Goal: Task Accomplishment & Management: Complete application form

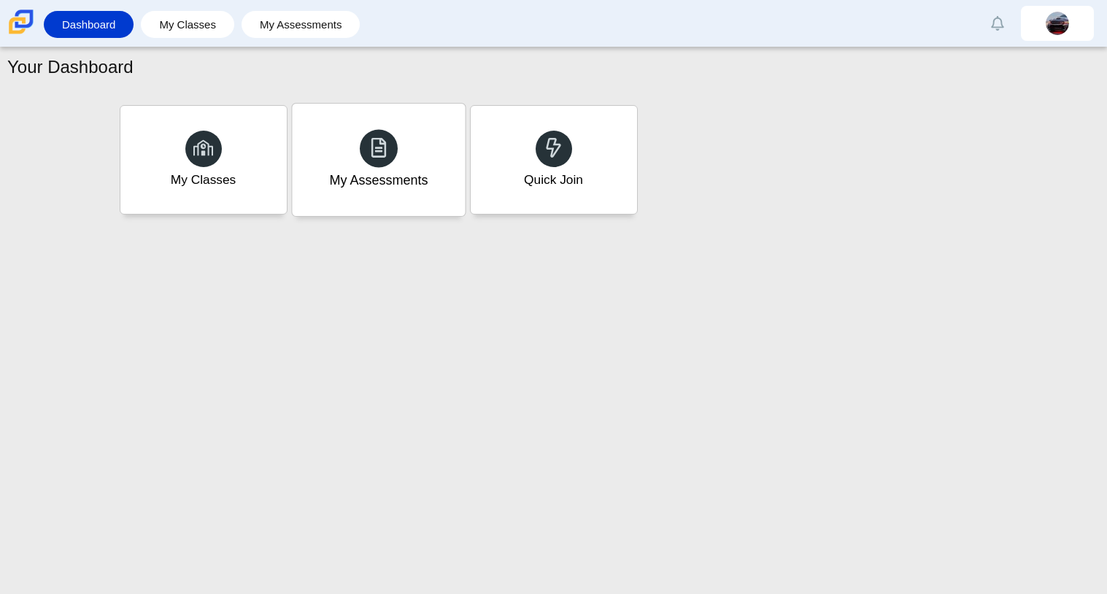
click at [390, 136] on div at bounding box center [379, 148] width 38 height 38
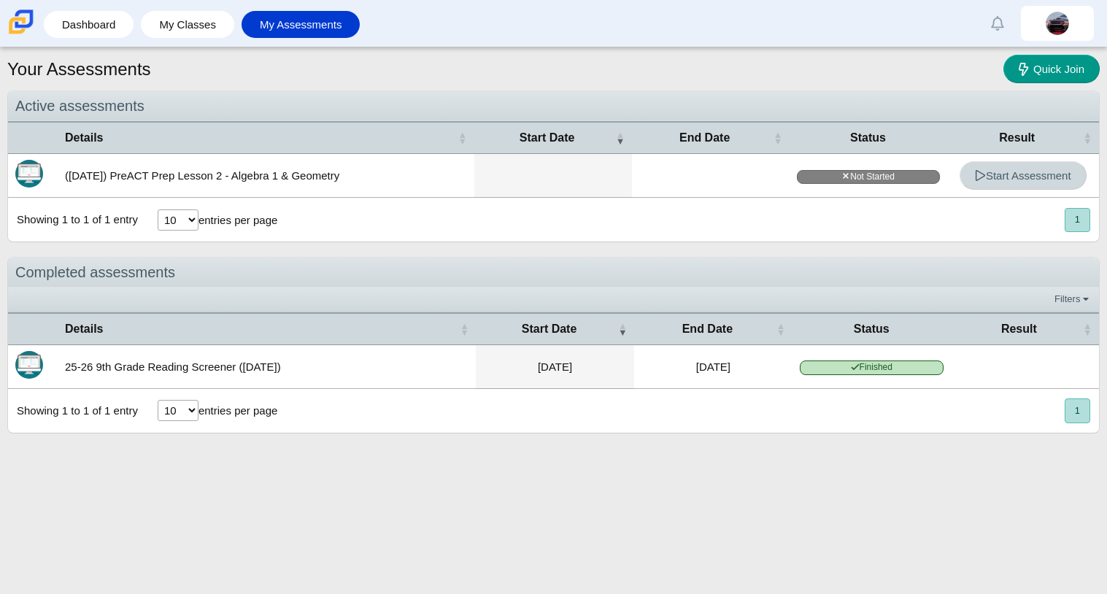
click at [960, 175] on link "Start Assessment" at bounding box center [1023, 175] width 127 height 28
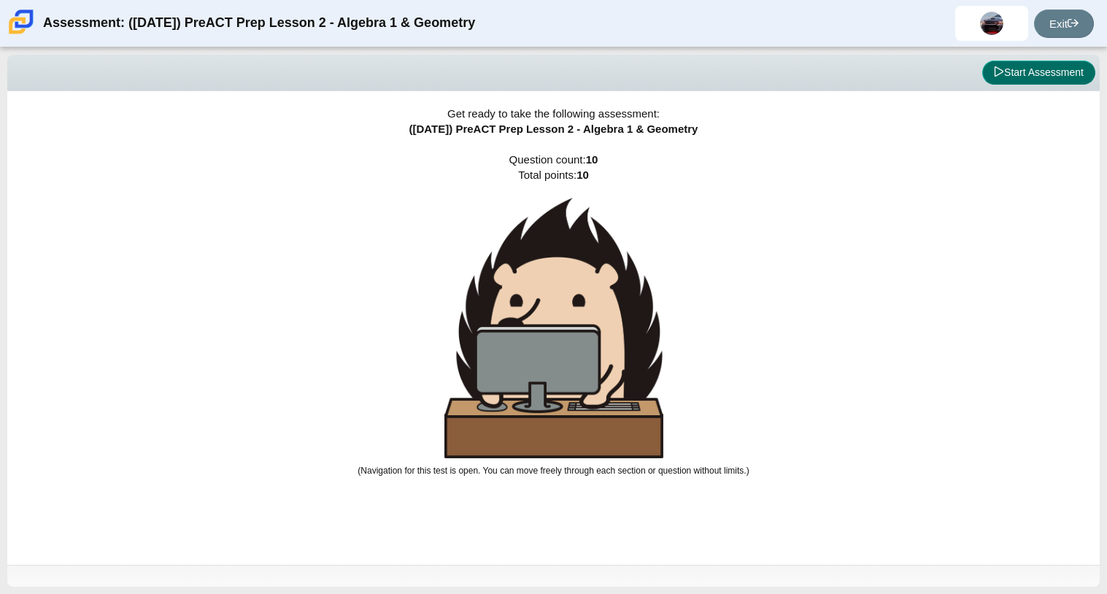
click at [1067, 78] on button "Start Assessment" at bounding box center [1039, 73] width 113 height 25
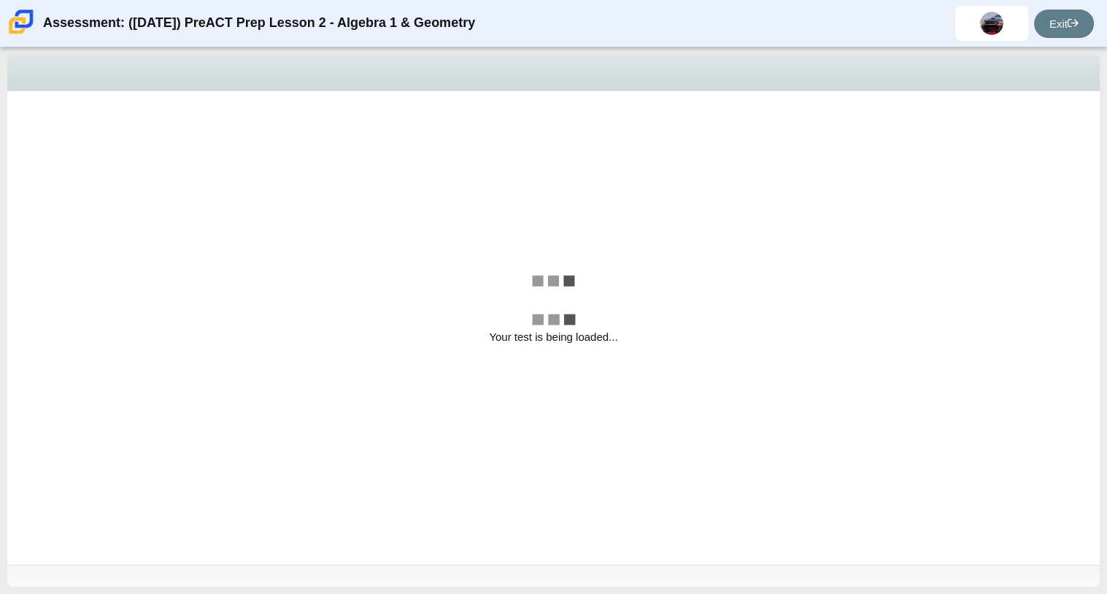
select select "bbf5d072-3e0b-44c4-9a12-6e7c9033f65b"
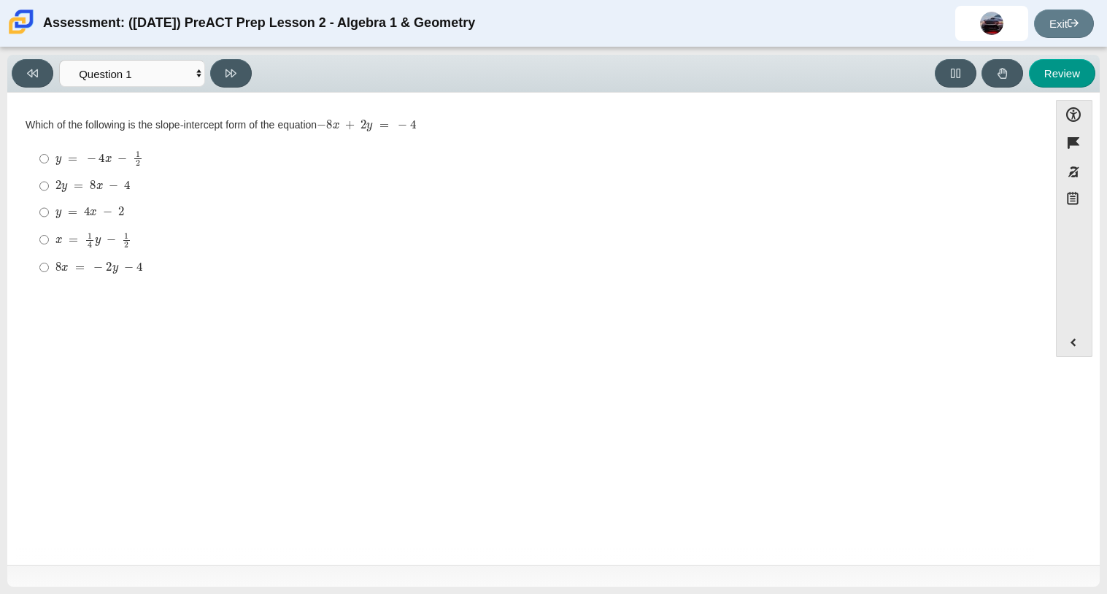
click at [82, 154] on mjx-math "Assessment items" at bounding box center [99, 158] width 88 height 16
click at [49, 154] on input "y = − 4 x − 1 2 y = − 4 x − 1 2" at bounding box center [43, 159] width 9 height 28
radio input "true"
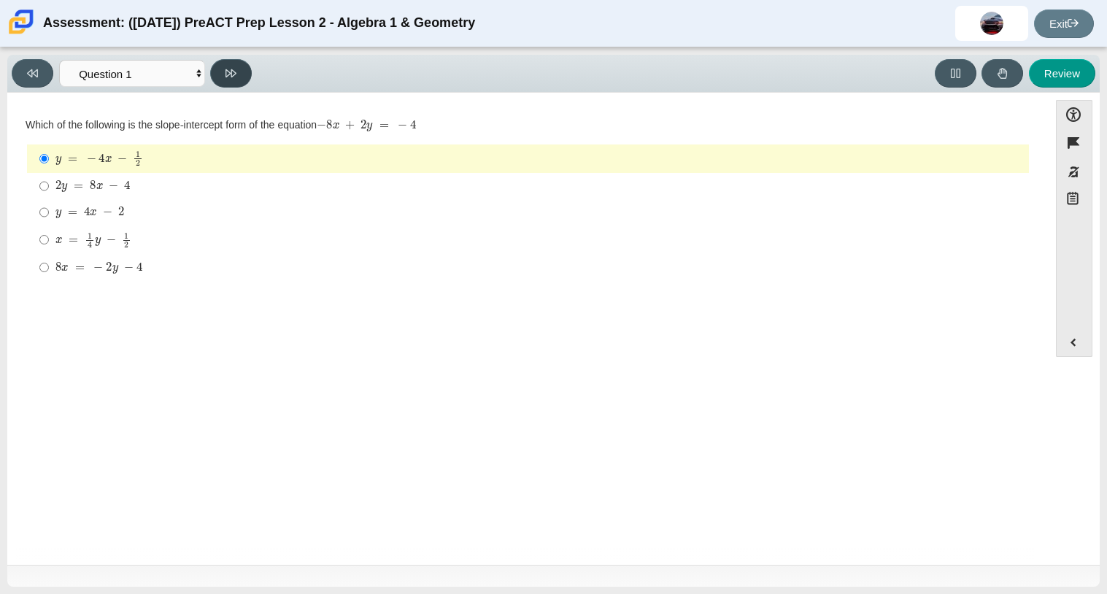
click at [239, 87] on button at bounding box center [231, 73] width 42 height 28
select select "ed62e223-81bd-4cbf-ab48-ab975844bd1f"
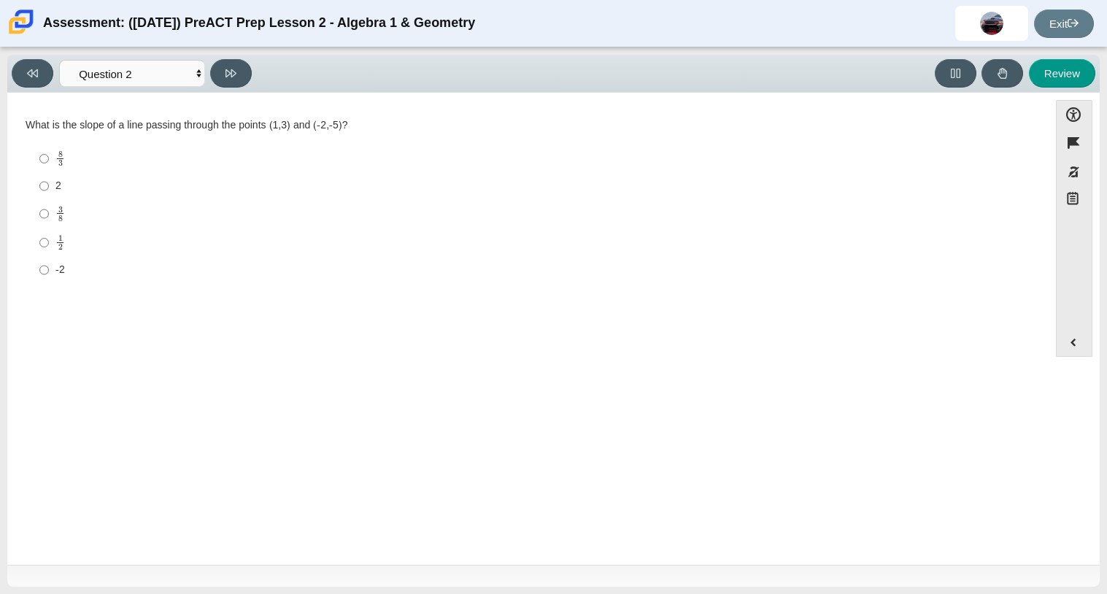
click at [55, 157] on mjx-frac "Assessment items" at bounding box center [59, 158] width 9 height 15
click at [49, 157] on input "8 3 8 thirds" at bounding box center [43, 159] width 9 height 28
radio input "true"
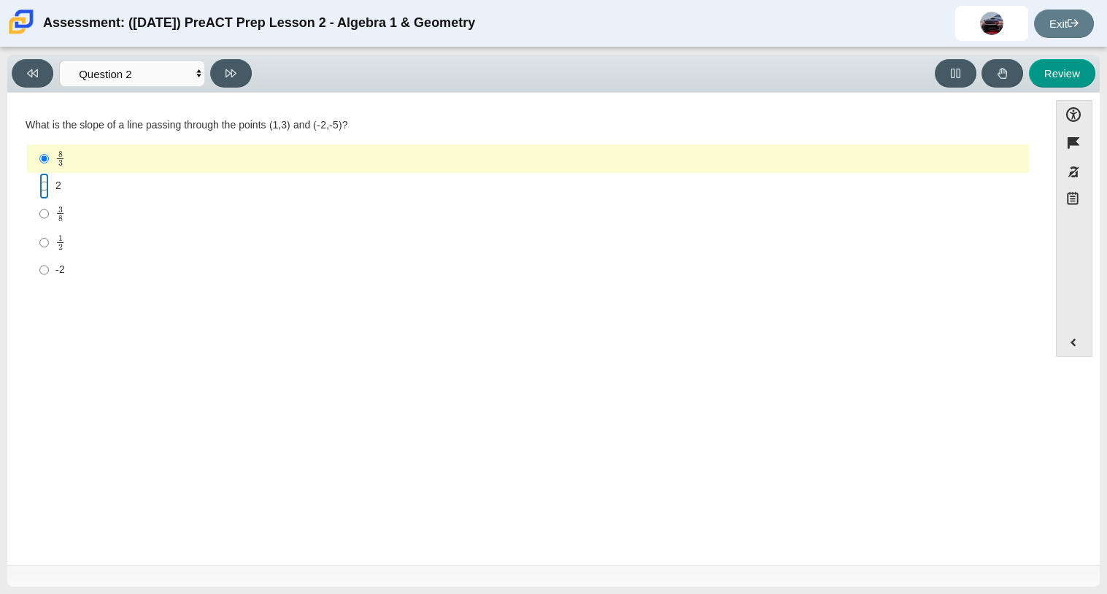
radio input "true"
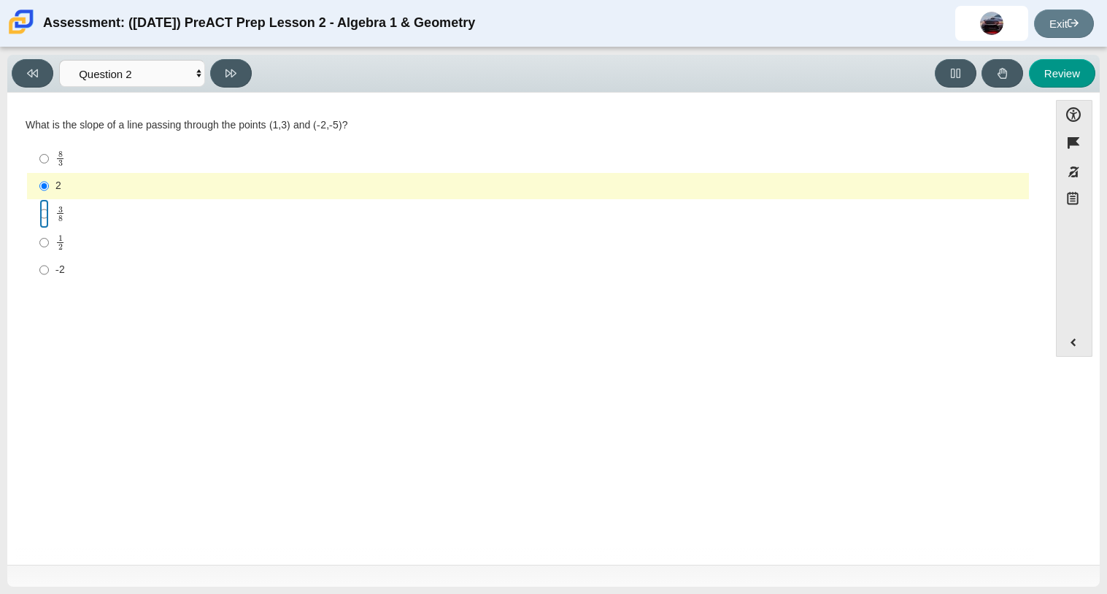
radio input "true"
click at [58, 149] on mjx-container "8 3" at bounding box center [59, 158] width 9 height 28
click at [49, 149] on input "8 3 8 thirds" at bounding box center [43, 159] width 9 height 28
radio input "true"
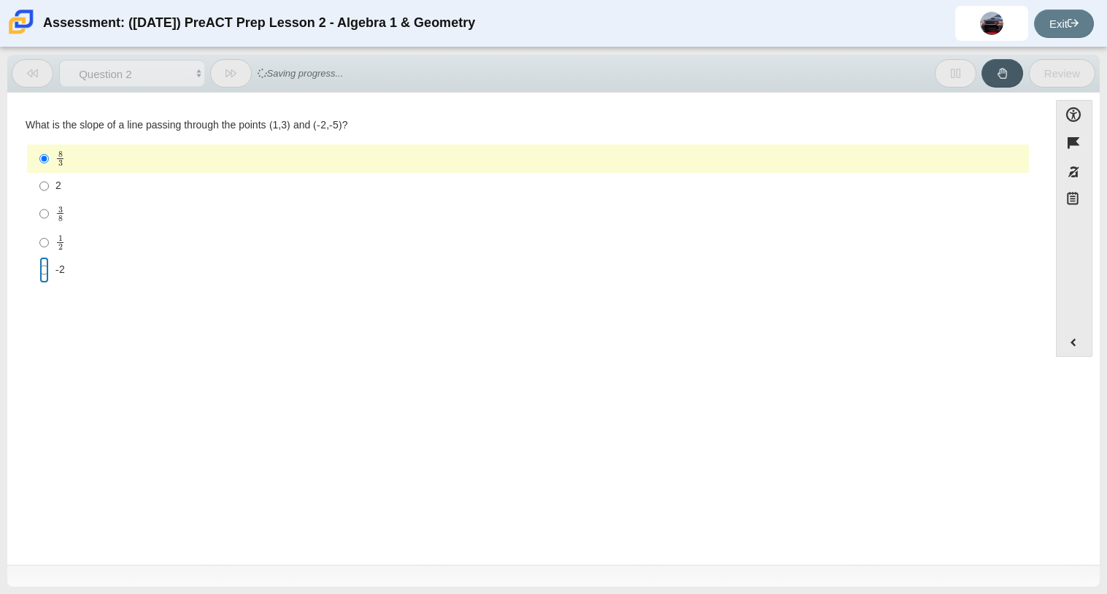
radio input "true"
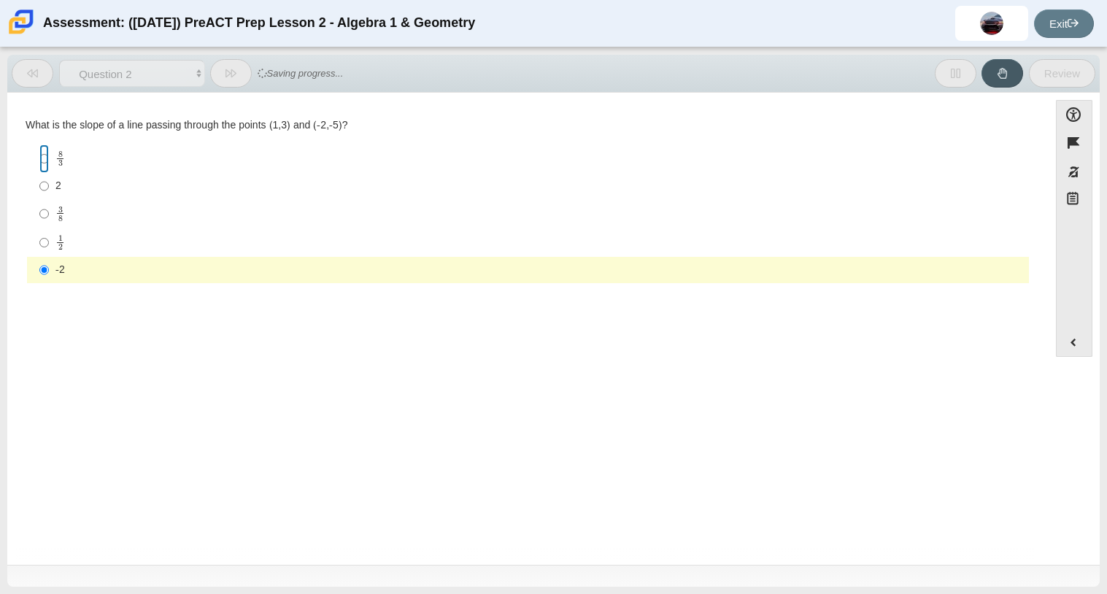
radio input "true"
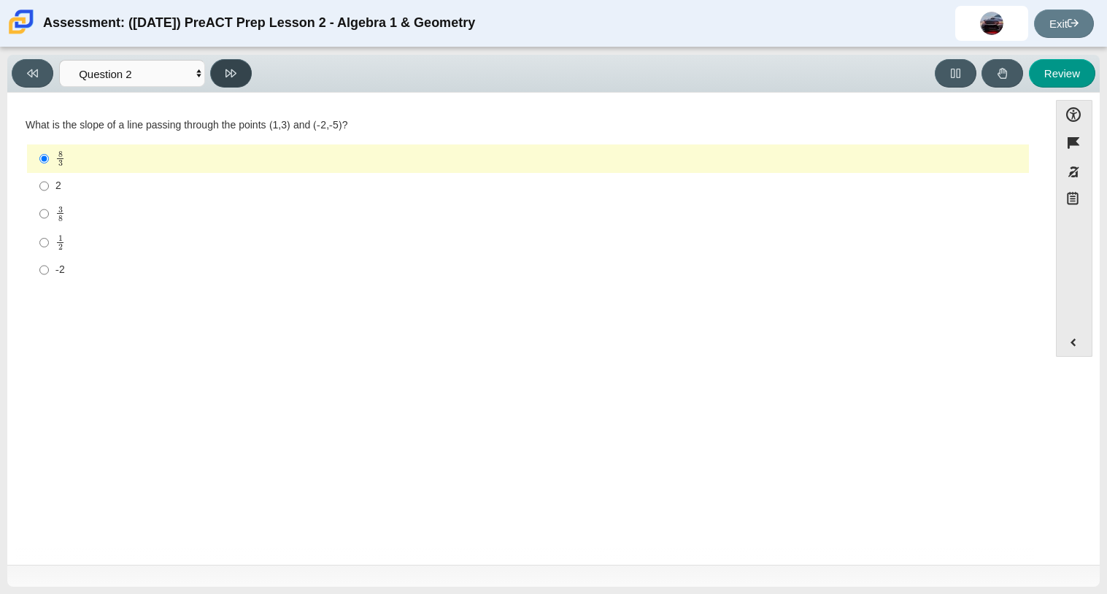
click at [223, 80] on button at bounding box center [231, 73] width 42 height 28
select select "97f4f5fa-a52e-4fed-af51-565bfcdf47cb"
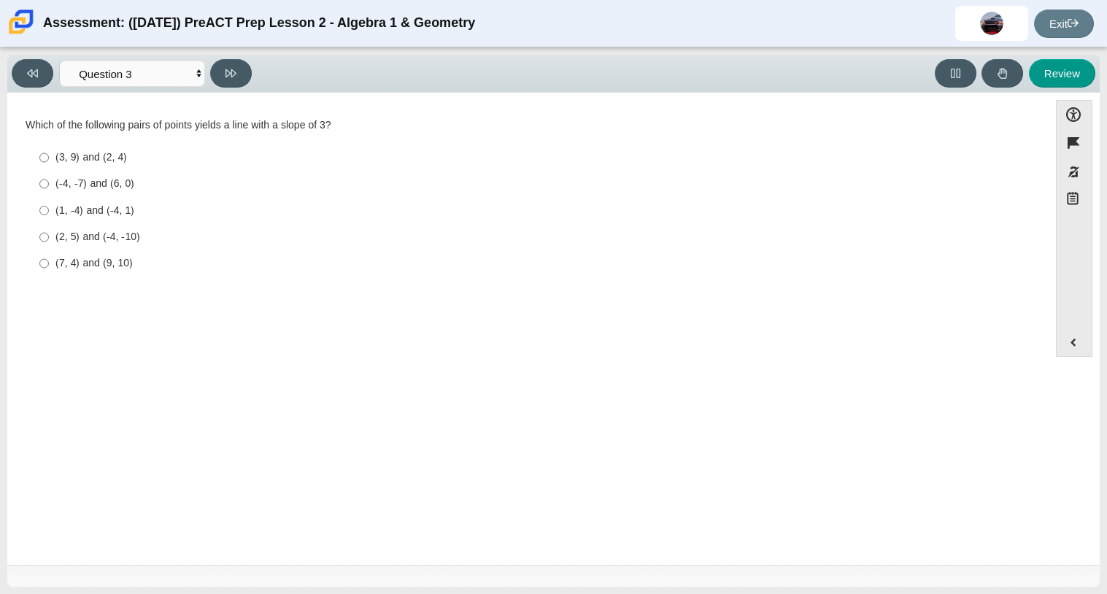
click at [124, 145] on label "(3, 9) and (2, 4) (3, 9) and (2, 4)" at bounding box center [529, 158] width 1000 height 26
click at [49, 145] on input "(3, 9) and (2, 4) (3, 9) and (2, 4)" at bounding box center [43, 158] width 9 height 26
radio input "true"
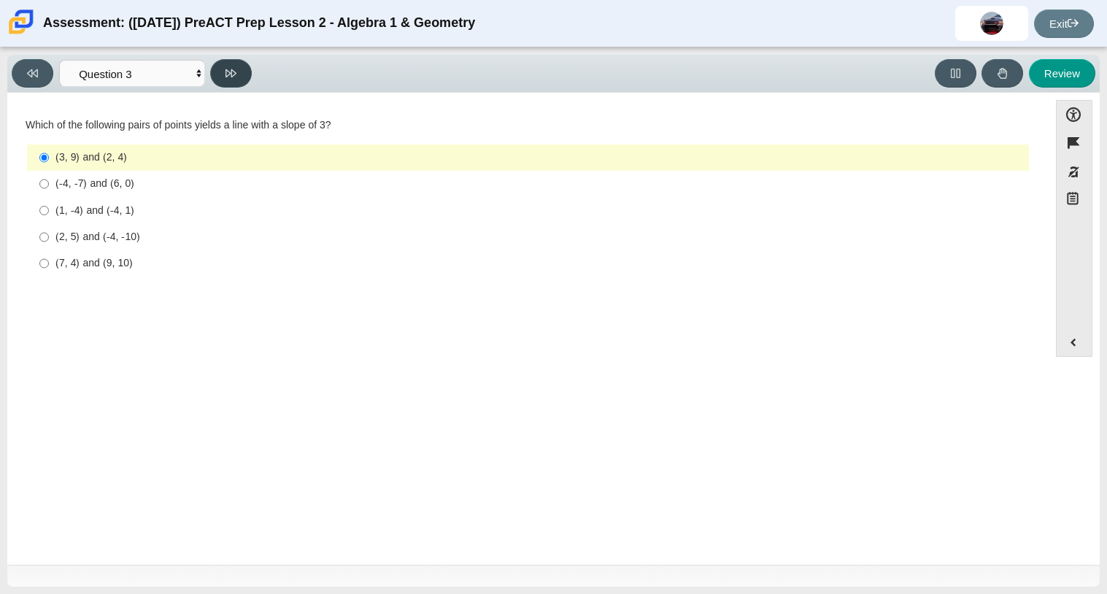
click at [237, 65] on button at bounding box center [231, 73] width 42 height 28
select select "89427bb7-e313-4f00-988f-8b8255897029"
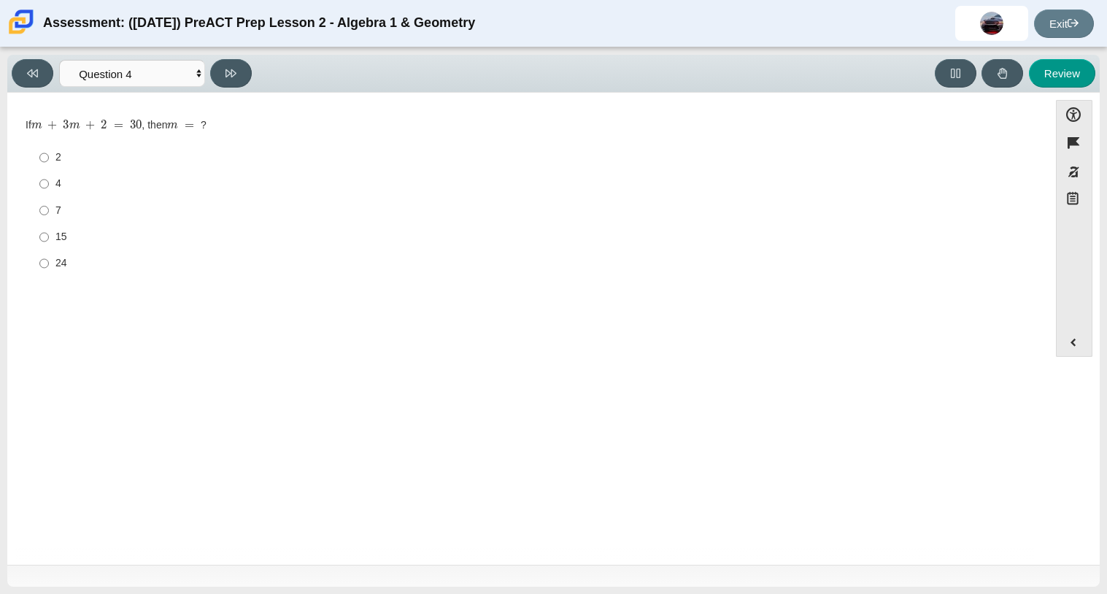
click at [75, 174] on label "4 4" at bounding box center [529, 184] width 1000 height 26
click at [49, 174] on input "4 4" at bounding box center [43, 184] width 9 height 26
radio input "true"
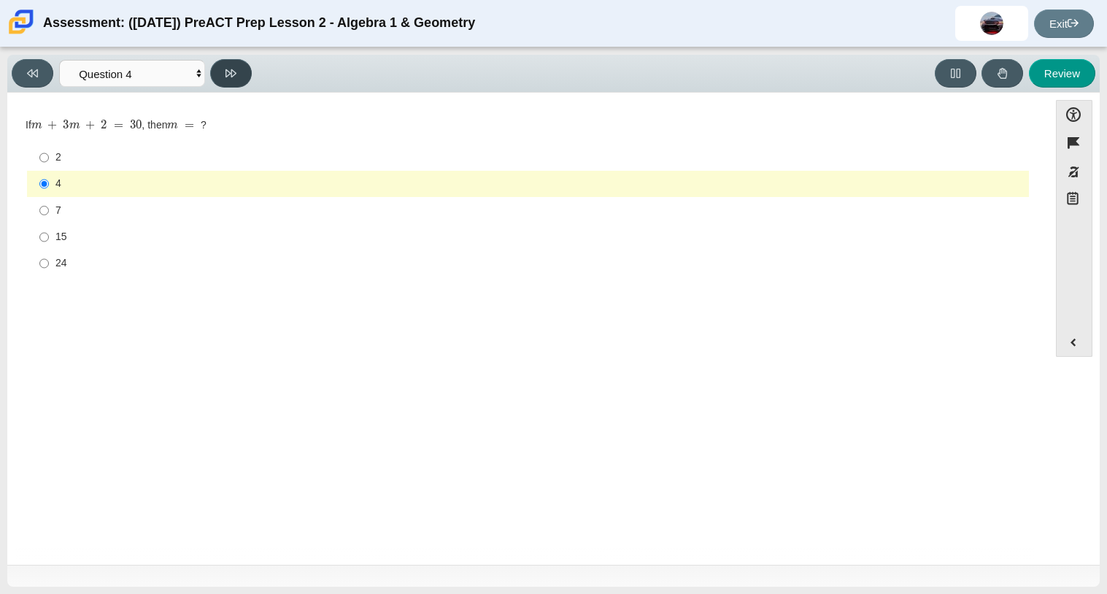
click at [241, 75] on button at bounding box center [231, 73] width 42 height 28
select select "489dcffd-4e6a-49cf-a9d6-ad1d4a911a4e"
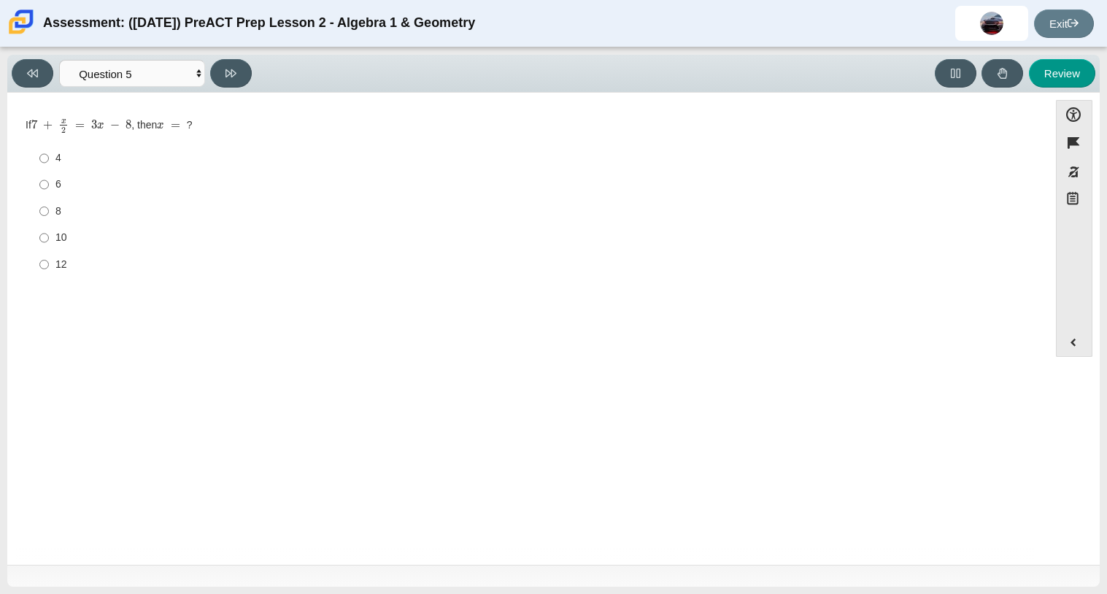
click at [66, 167] on label "4 4" at bounding box center [529, 158] width 1000 height 26
click at [49, 167] on input "4 4" at bounding box center [43, 158] width 9 height 26
radio input "true"
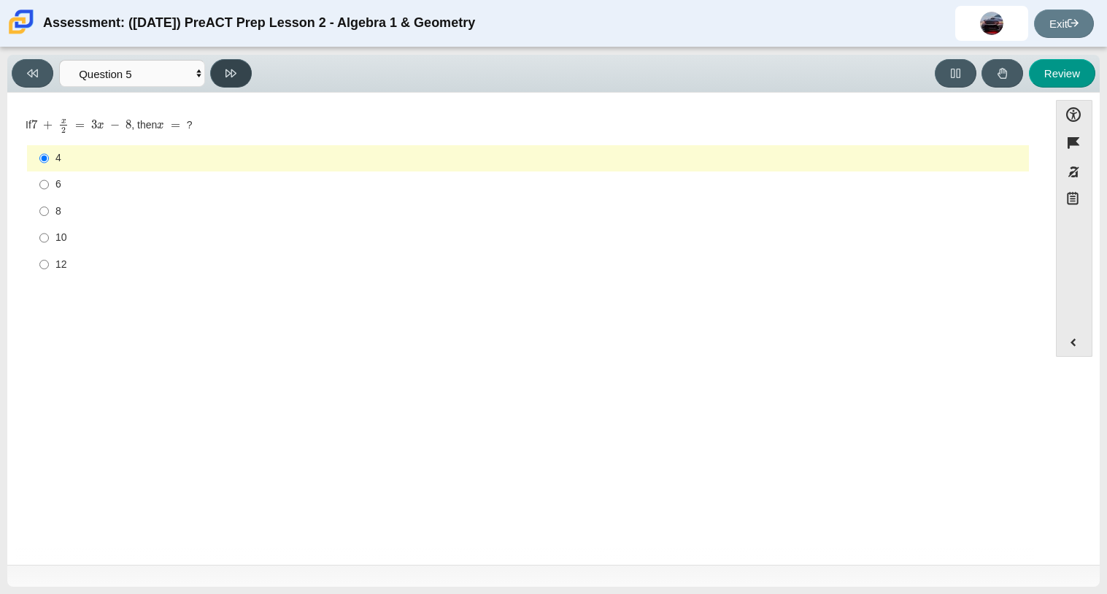
click at [223, 82] on button at bounding box center [231, 73] width 42 height 28
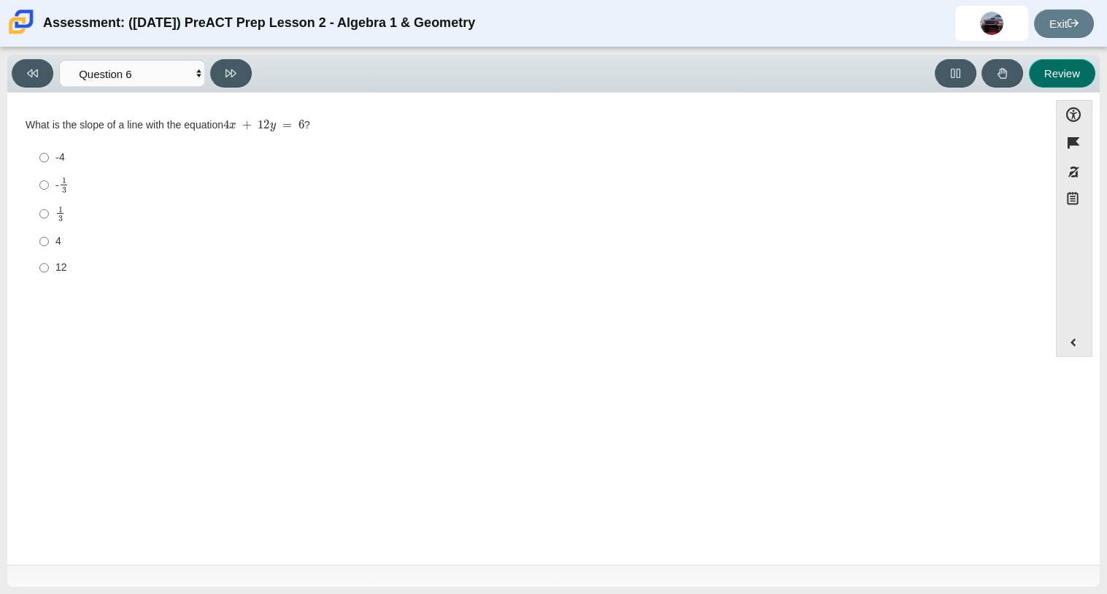
click at [1079, 63] on button "Review" at bounding box center [1062, 73] width 66 height 28
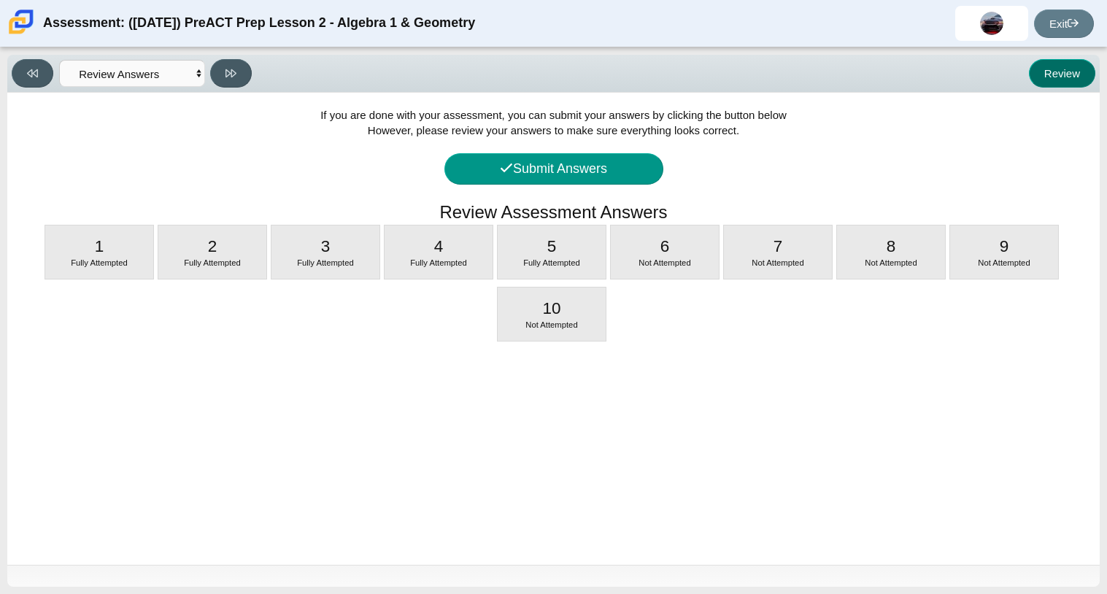
click at [1079, 63] on button "Review" at bounding box center [1062, 73] width 66 height 28
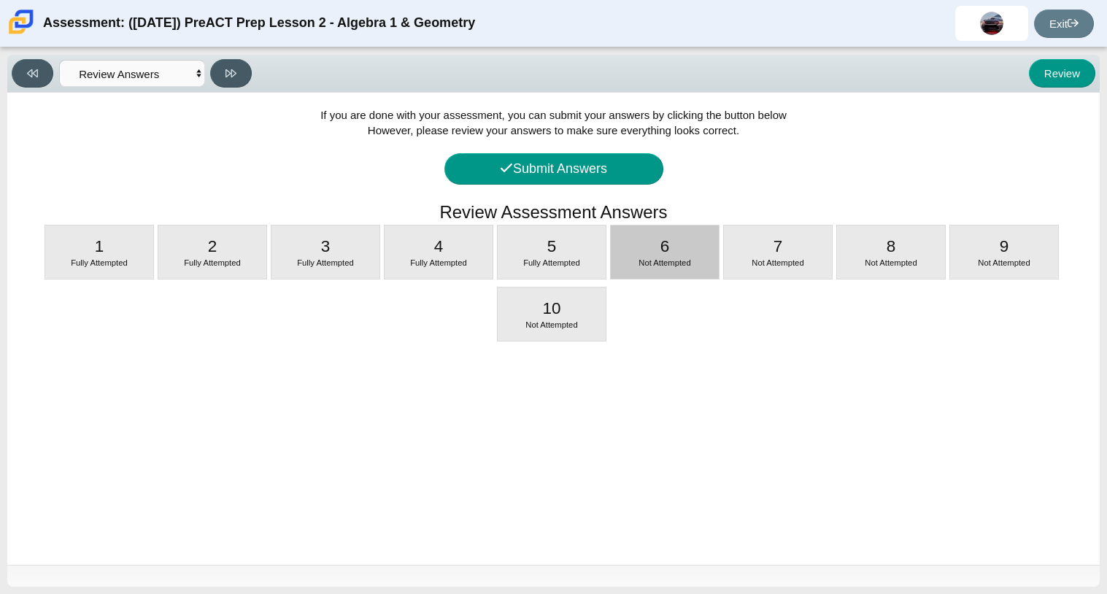
click at [645, 253] on div "6 Not Attempted" at bounding box center [665, 252] width 108 height 53
select select "210571de-36a6-4d8e-a361-ceff8ef801dc"
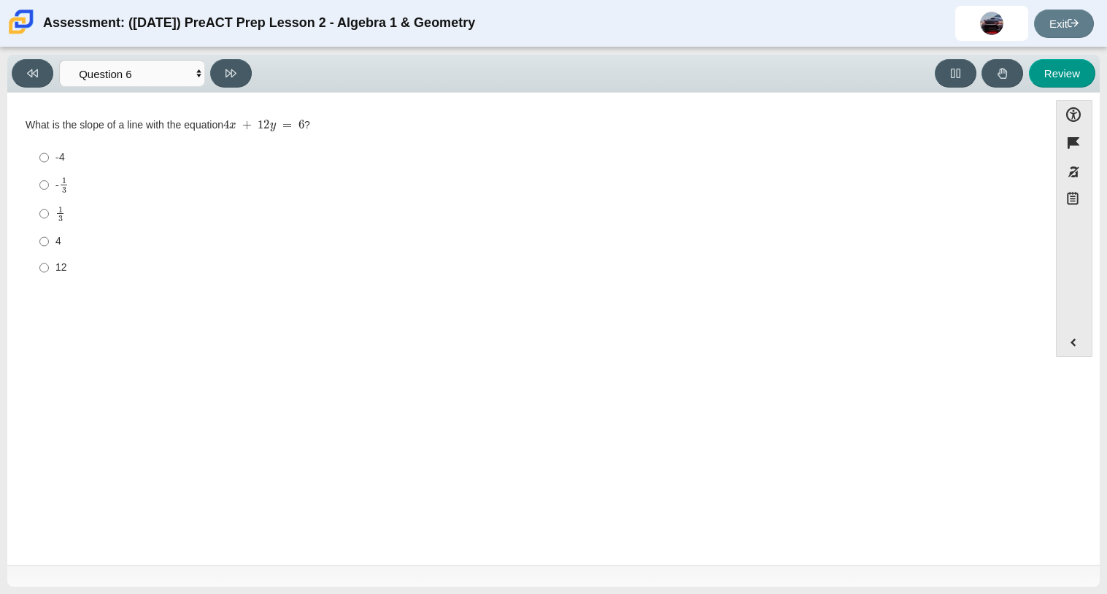
click at [53, 237] on label "4 4" at bounding box center [529, 242] width 1000 height 26
click at [49, 237] on input "4 4" at bounding box center [43, 242] width 9 height 26
radio input "true"
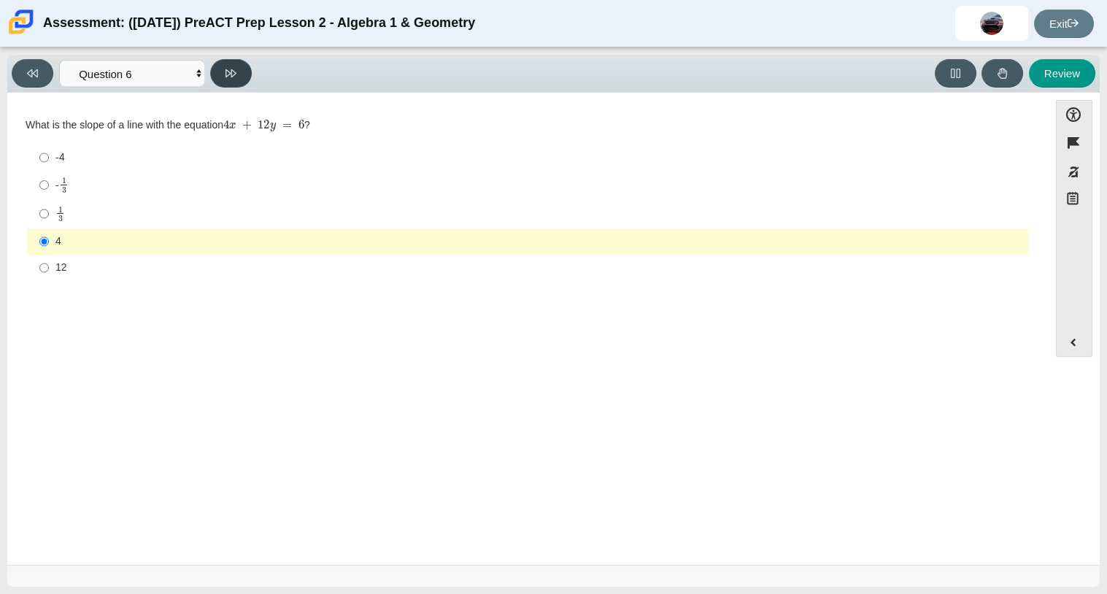
click at [236, 71] on icon at bounding box center [231, 73] width 11 height 11
select select "ec95ace6-bebc-42b8-9428-40567494d4da"
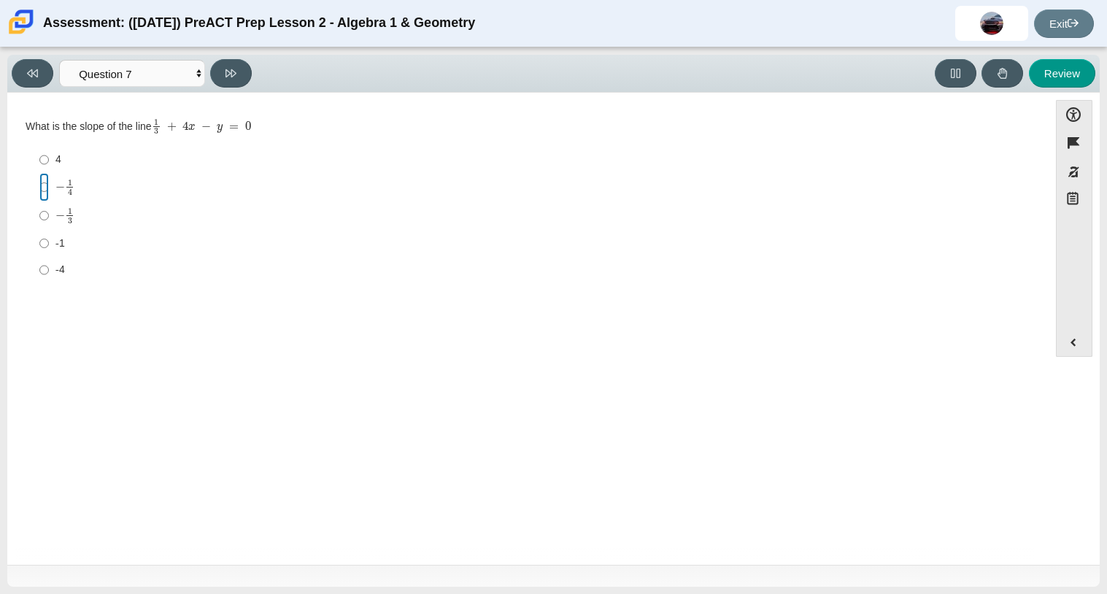
click at [39, 188] on input "− 1 4 negative 1 fourth" at bounding box center [43, 187] width 9 height 28
radio input "true"
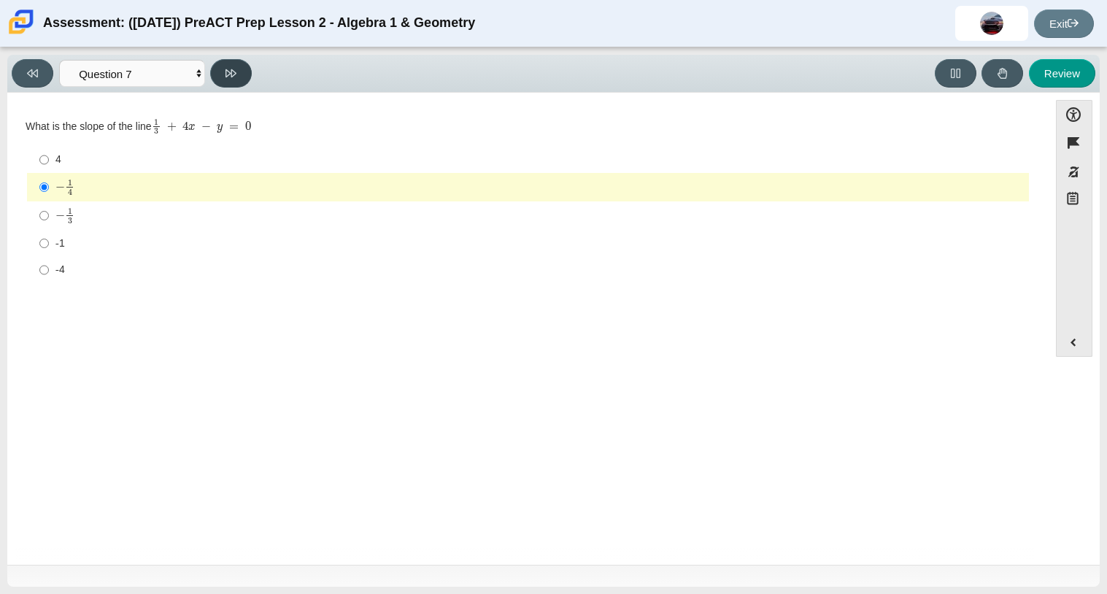
click at [239, 69] on button at bounding box center [231, 73] width 42 height 28
select select "ce81fe10-bf29-4b5e-8bd7-4f47f2fed4d8"
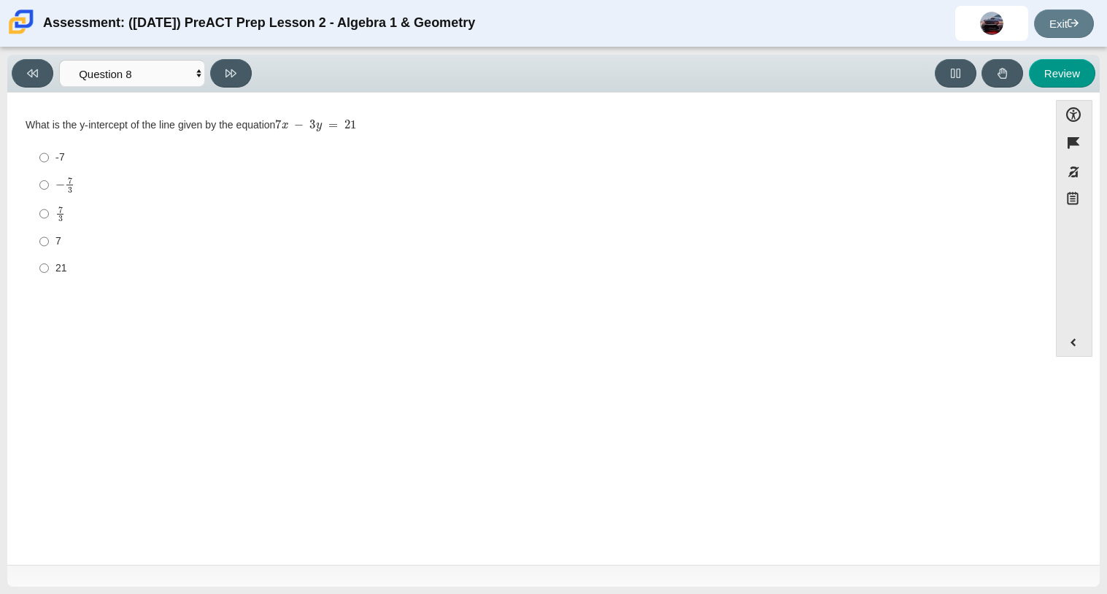
click at [49, 151] on label "-7 -7" at bounding box center [529, 158] width 1000 height 26
click at [49, 151] on input "-7 -7" at bounding box center [43, 158] width 9 height 26
radio input "true"
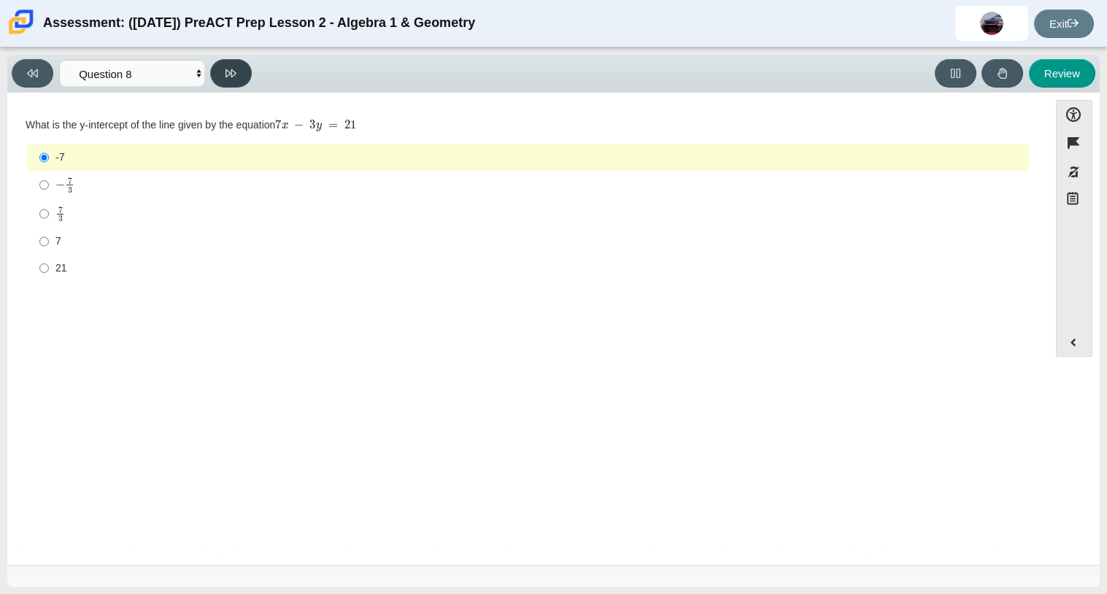
click at [239, 72] on button at bounding box center [231, 73] width 42 height 28
select select "14773eaf-2ca1-47ae-afe7-a624a56f34b3"
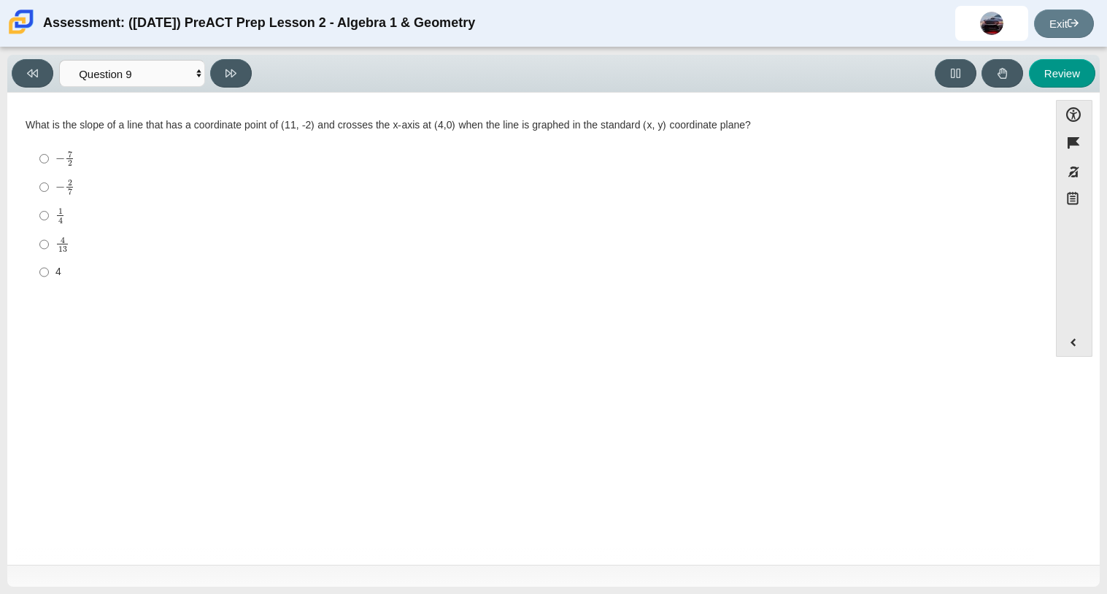
click at [62, 276] on div "4" at bounding box center [539, 272] width 968 height 15
click at [49, 276] on input "4 4" at bounding box center [43, 272] width 9 height 26
radio input "true"
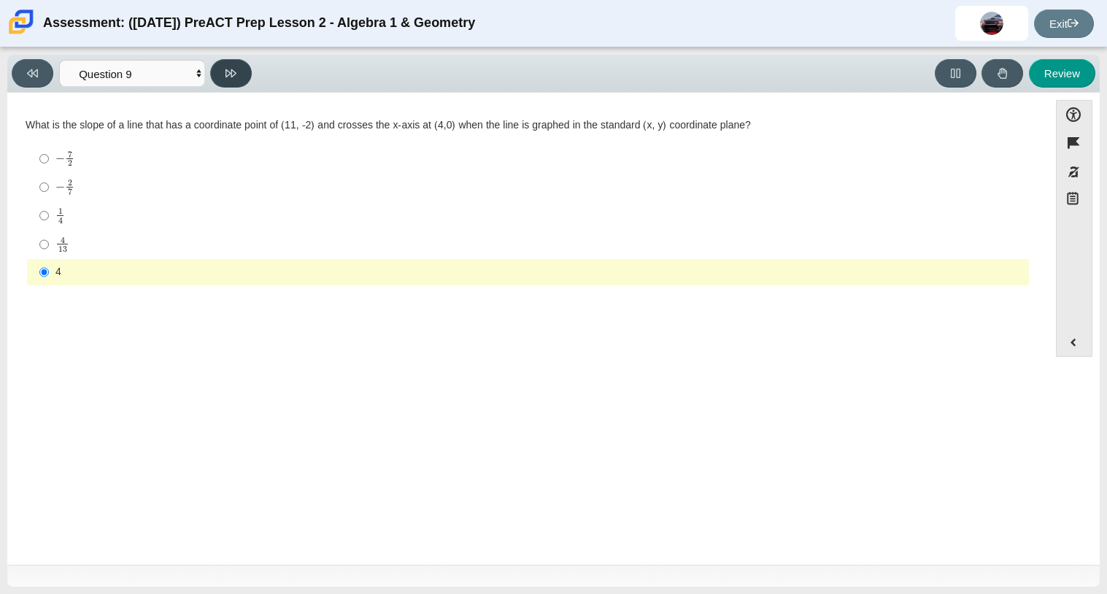
click at [230, 85] on button at bounding box center [231, 73] width 42 height 28
select select "96b71634-eacb-4f7e-8aef-411727d9bcba"
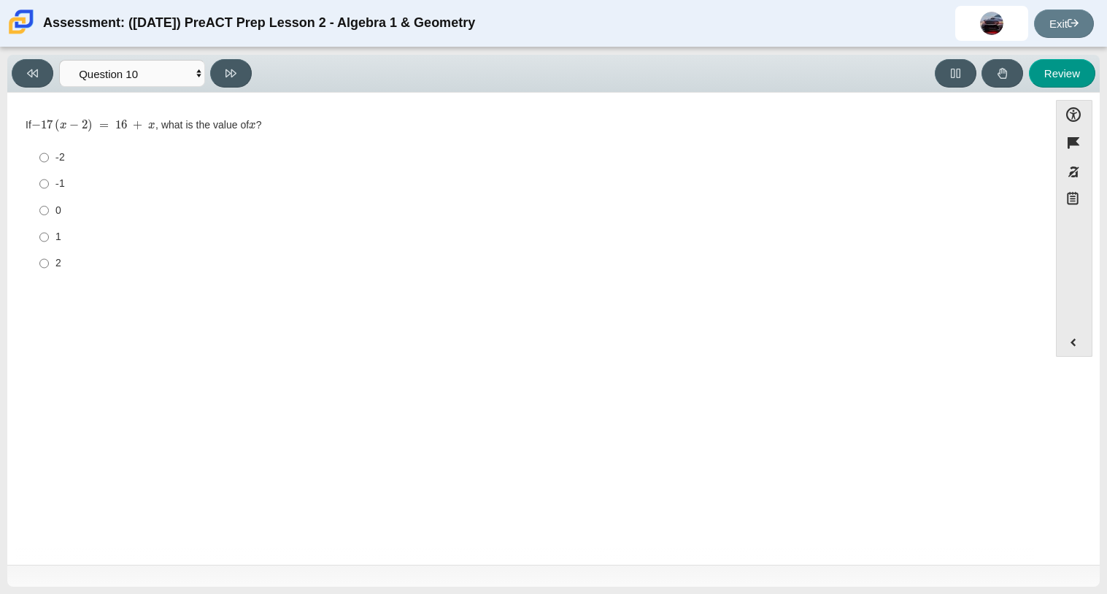
click at [55, 166] on label "-2 -2" at bounding box center [529, 158] width 1000 height 26
click at [49, 166] on input "-2 -2" at bounding box center [43, 158] width 9 height 26
radio input "true"
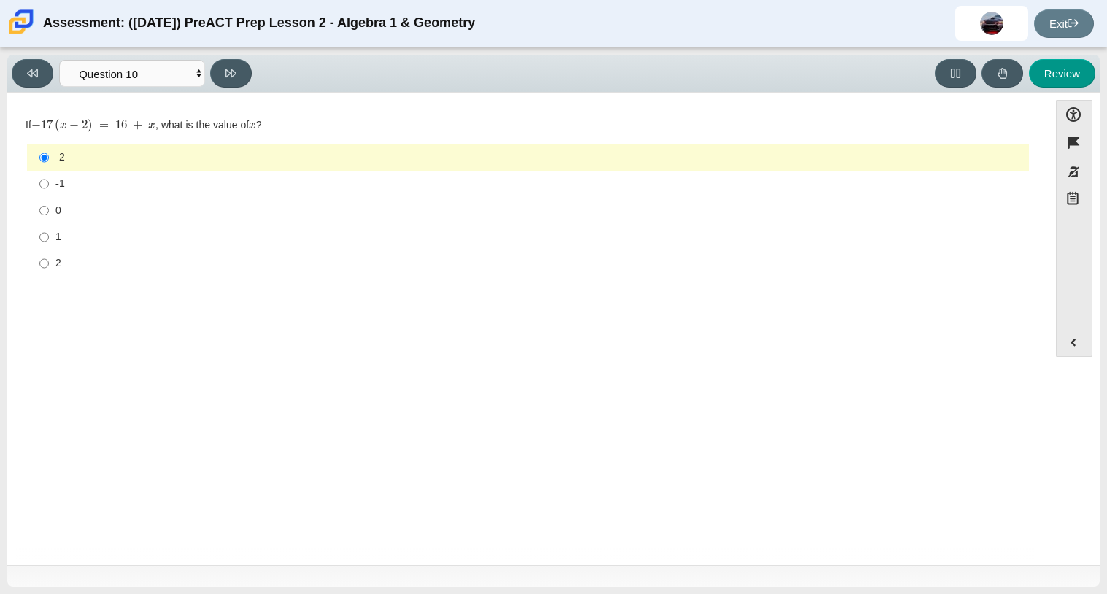
click at [234, 95] on div "Accessibility options Close Color scheme Font size Zoom Change the background a…" at bounding box center [553, 329] width 1093 height 472
click at [234, 91] on div "Viewing Question 10 of 10 in Pacing Mode Questions Question 1 Question 2 Questi…" at bounding box center [553, 74] width 1093 height 38
click at [219, 55] on div "Viewing Question 10 of 10 in Pacing Mode Questions Question 1 Question 2 Questi…" at bounding box center [553, 55] width 1093 height 1
click at [224, 64] on button at bounding box center [231, 73] width 42 height 28
select select "review"
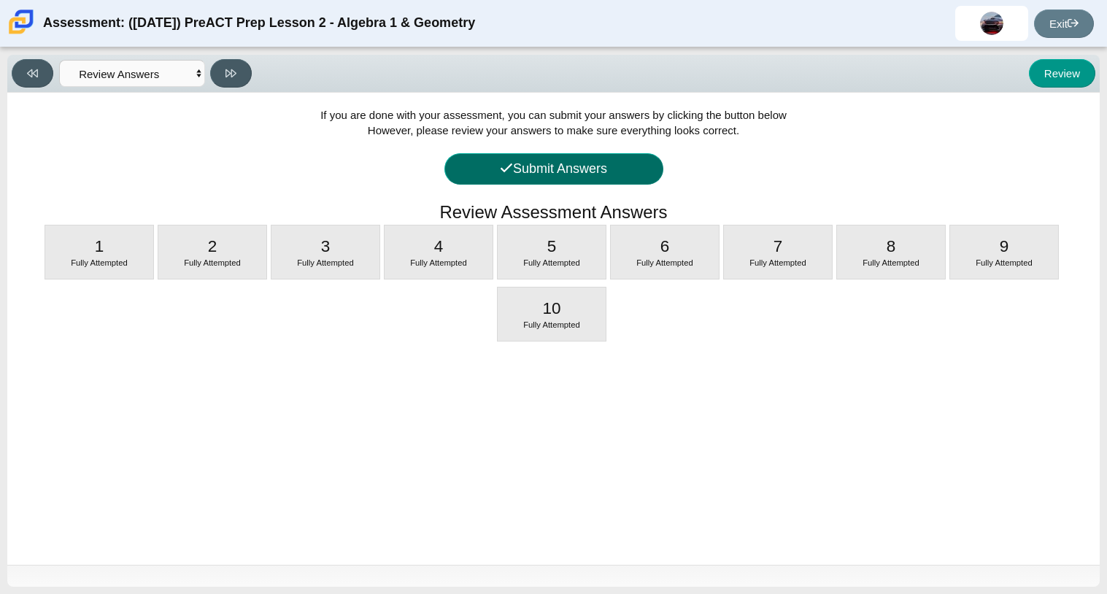
click at [561, 164] on button "Submit Answers" at bounding box center [554, 168] width 219 height 31
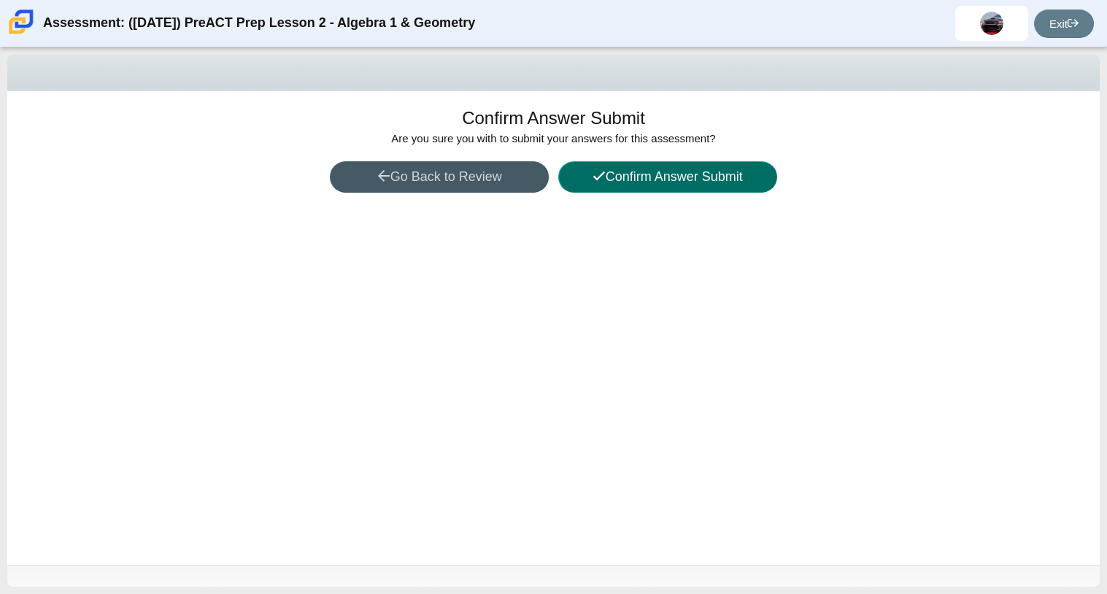
click at [588, 177] on button "Confirm Answer Submit" at bounding box center [667, 176] width 219 height 31
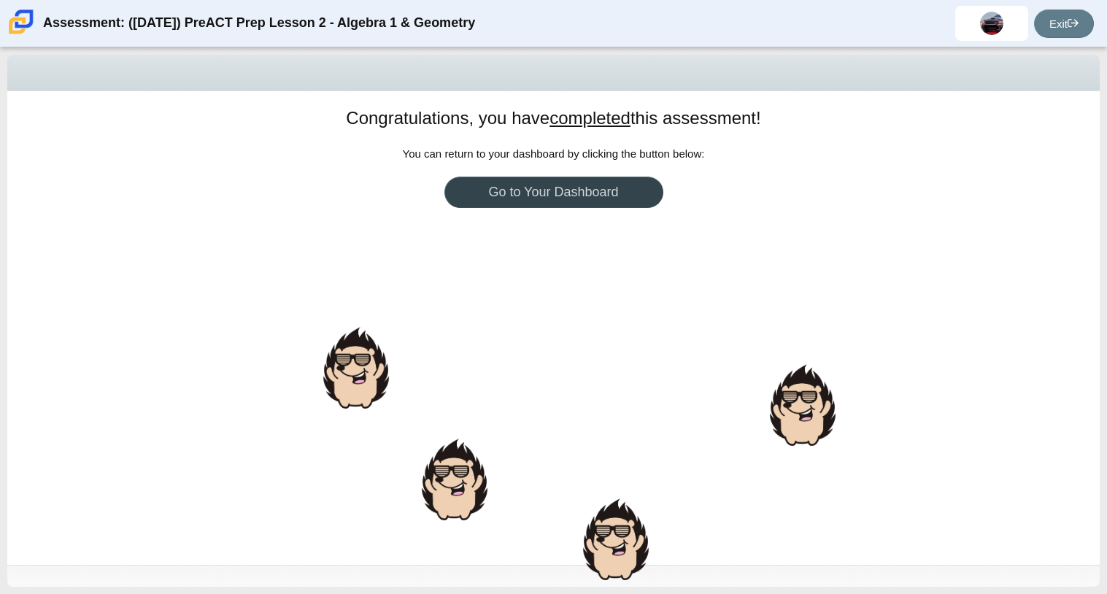
click at [601, 189] on link "Go to Your Dashboard" at bounding box center [554, 192] width 219 height 31
